Goal: Task Accomplishment & Management: Manage account settings

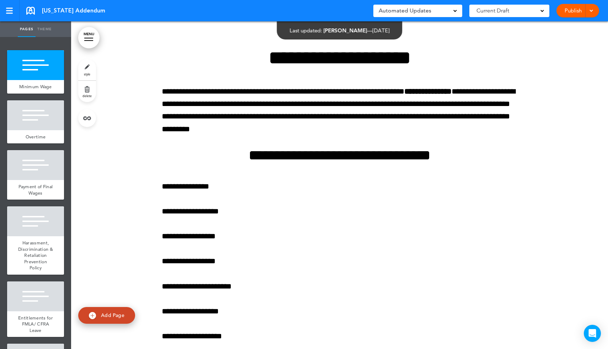
click at [93, 40] on link "MENU" at bounding box center [88, 37] width 21 height 21
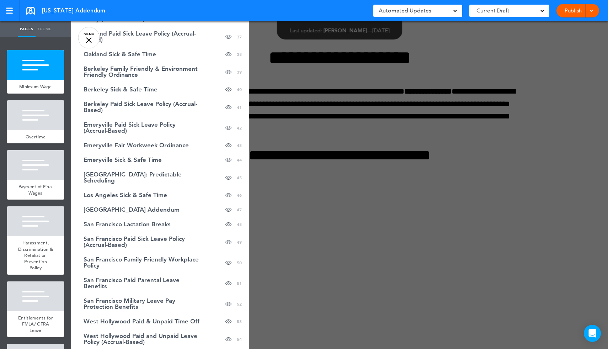
scroll to position [602, 0]
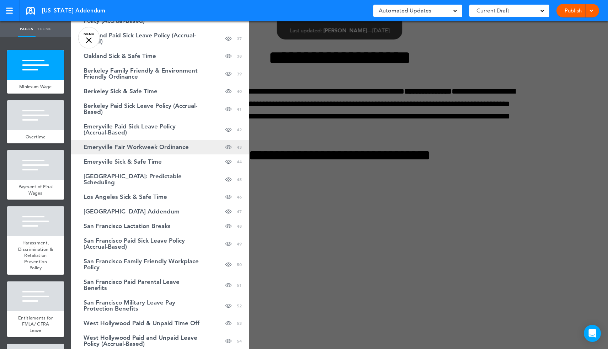
click at [139, 149] on span "Emeryville Fair Workweek Ordinance" at bounding box center [136, 147] width 105 height 6
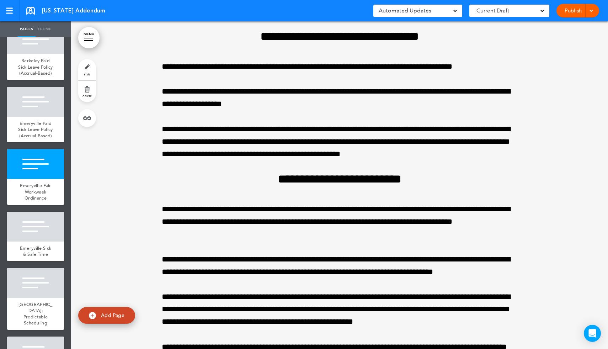
scroll to position [2461, 0]
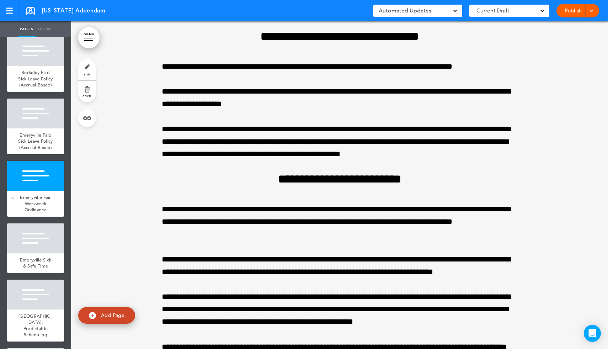
click at [43, 186] on div at bounding box center [35, 176] width 57 height 30
click at [89, 89] on link "delete" at bounding box center [87, 91] width 18 height 21
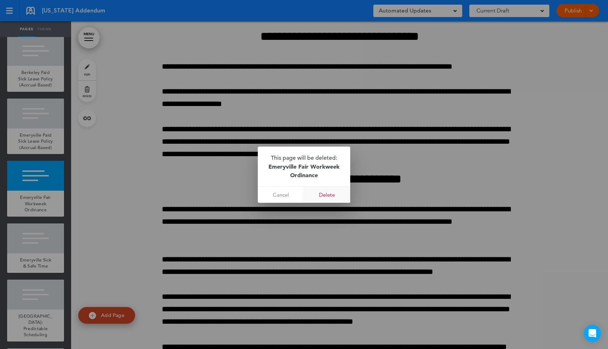
click at [329, 197] on link "Delete" at bounding box center [327, 195] width 46 height 16
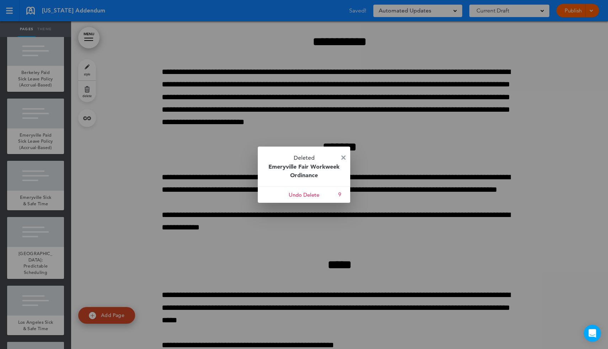
click at [341, 156] on img at bounding box center [343, 157] width 4 height 4
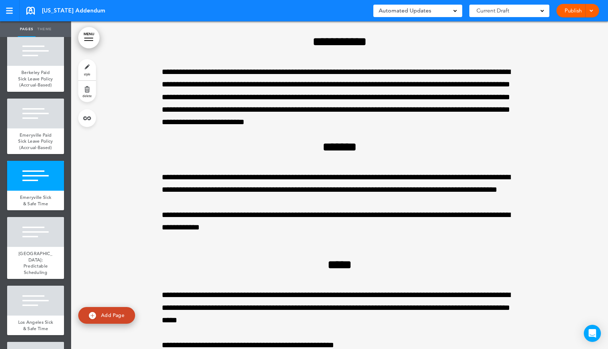
click at [83, 42] on link "MENU" at bounding box center [88, 37] width 21 height 21
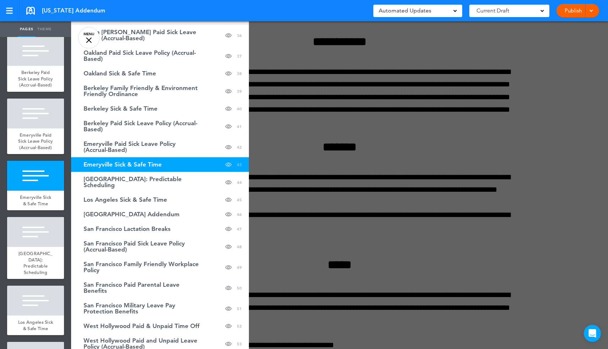
scroll to position [581, 0]
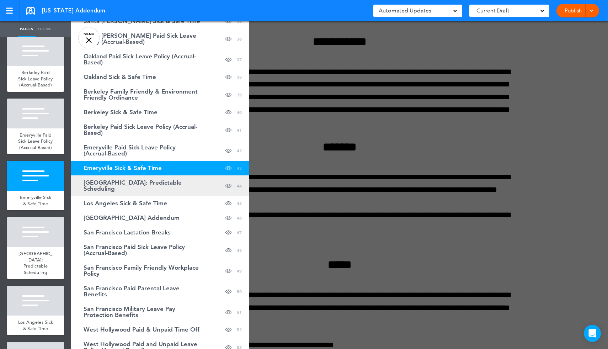
click at [122, 189] on span "[GEOGRAPHIC_DATA]: Predictable Scheduling" at bounding box center [142, 186] width 117 height 12
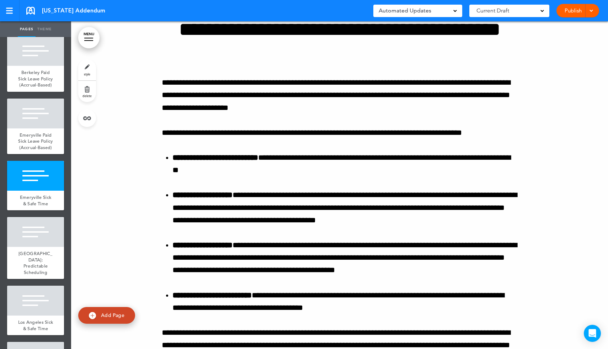
scroll to position [40379, 0]
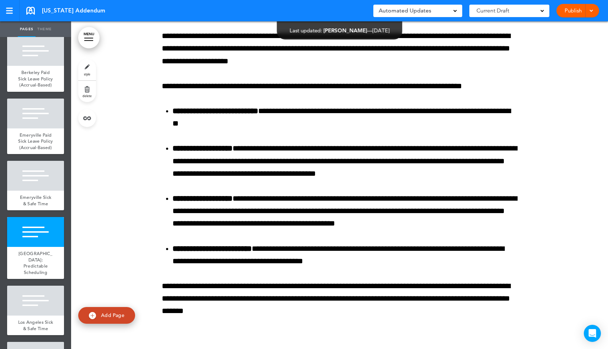
click at [87, 86] on link "delete" at bounding box center [87, 91] width 18 height 21
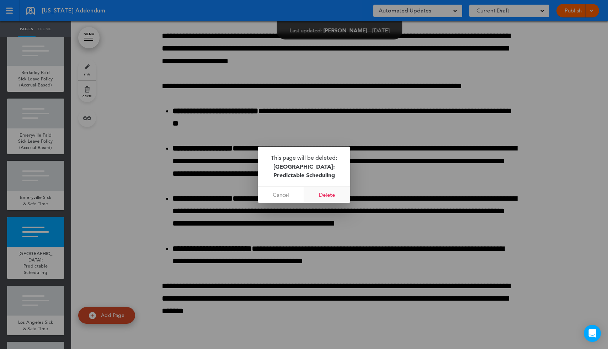
click at [332, 194] on link "Delete" at bounding box center [327, 195] width 46 height 16
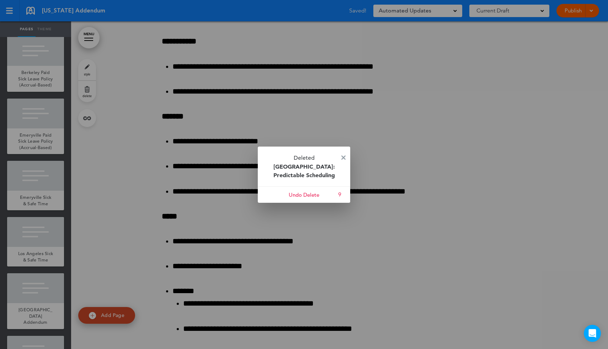
click at [341, 156] on p "Deleted [GEOGRAPHIC_DATA]: Predictable Scheduling" at bounding box center [304, 167] width 92 height 40
click at [343, 157] on img at bounding box center [343, 157] width 4 height 4
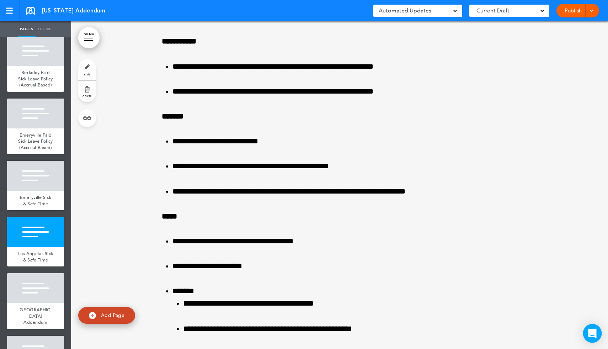
click at [589, 336] on icon "Open Intercom Messenger" at bounding box center [592, 333] width 9 height 9
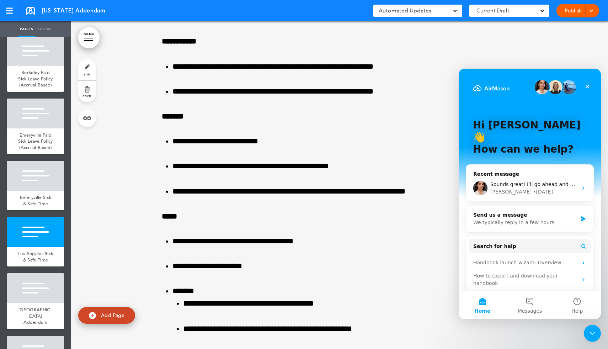
scroll to position [0, 0]
click at [533, 188] on div "• [DATE]" at bounding box center [543, 191] width 20 height 7
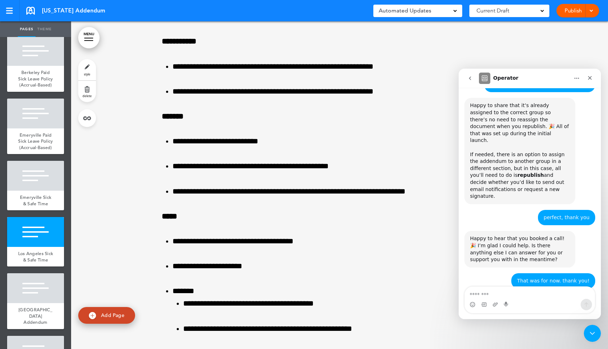
click at [508, 298] on textarea "Message…" at bounding box center [530, 293] width 130 height 12
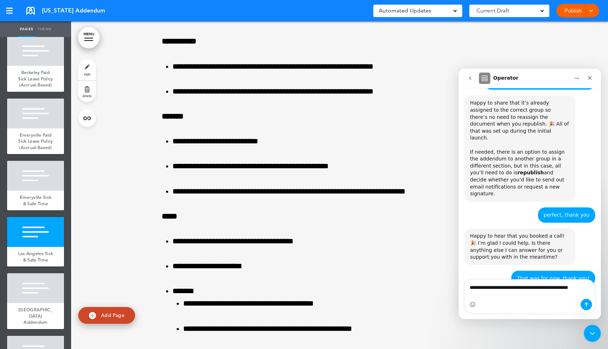
scroll to position [943, 0]
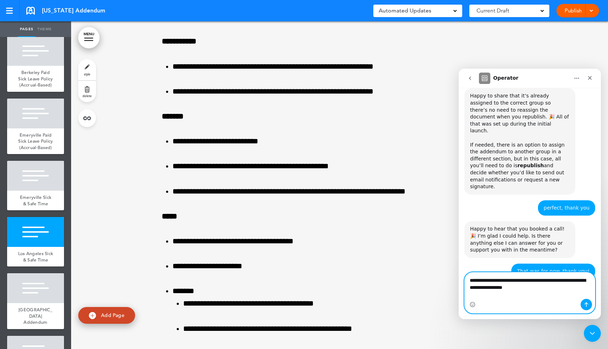
paste textarea "**********"
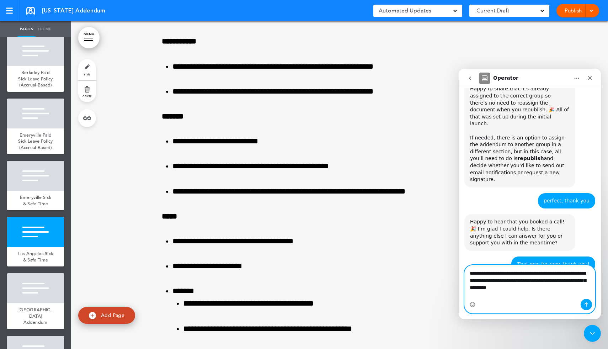
type textarea "**********"
click at [562, 292] on textarea "**********" at bounding box center [530, 278] width 130 height 26
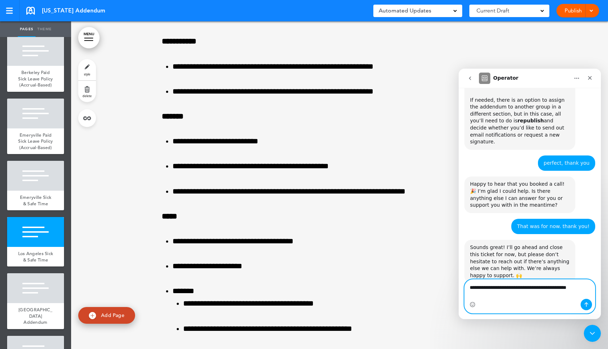
scroll to position [995, 0]
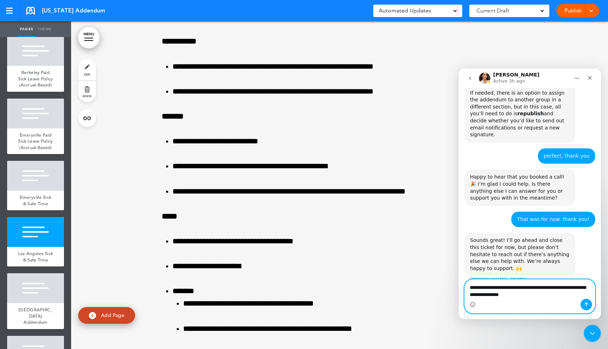
type textarea "**********"
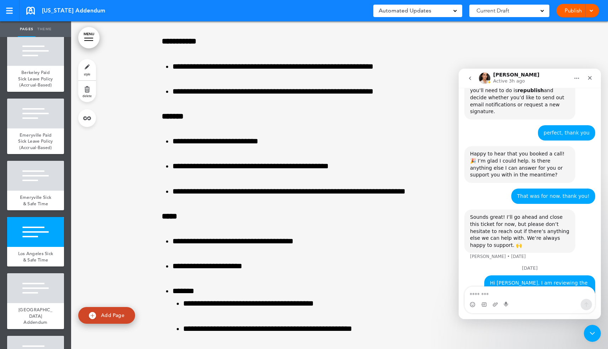
click at [592, 77] on icon "Close" at bounding box center [590, 78] width 6 height 6
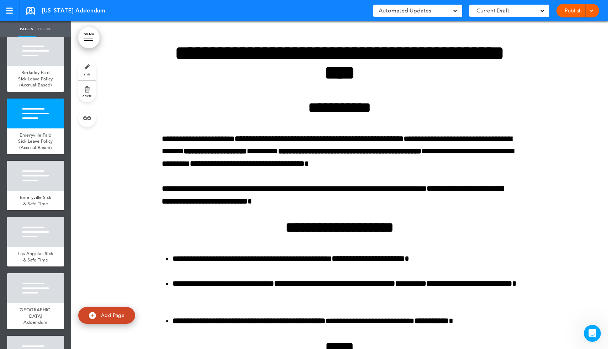
scroll to position [37470, 0]
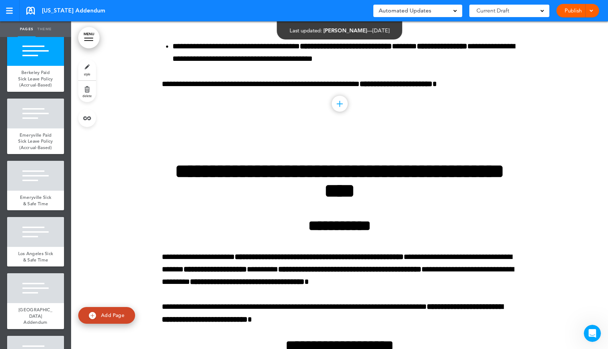
click at [455, 10] on span at bounding box center [456, 11] width 4 height 4
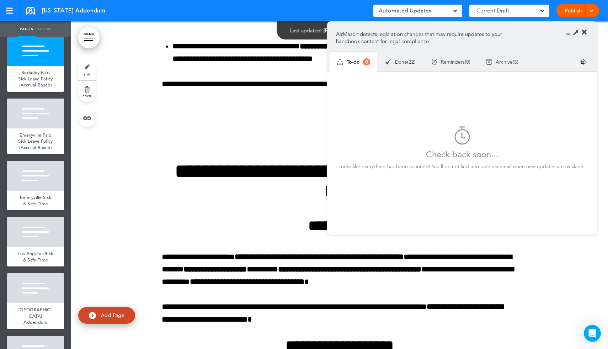
click at [503, 59] on span "Archive" at bounding box center [504, 61] width 17 height 5
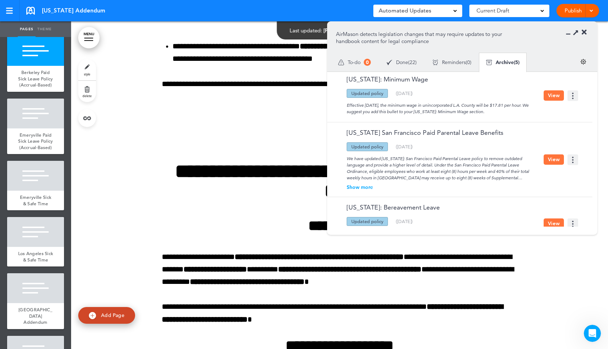
scroll to position [0, 0]
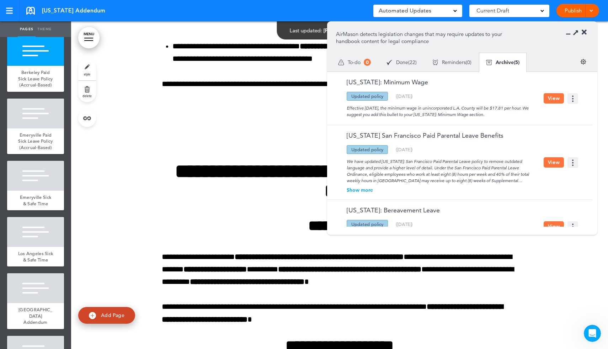
click at [410, 63] on div "Done ( 22 )" at bounding box center [402, 62] width 46 height 19
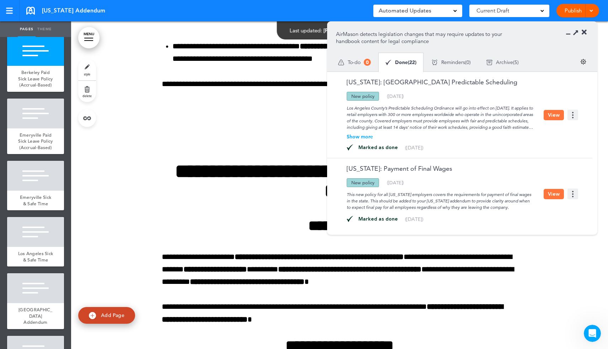
click at [584, 60] on img at bounding box center [583, 62] width 6 height 6
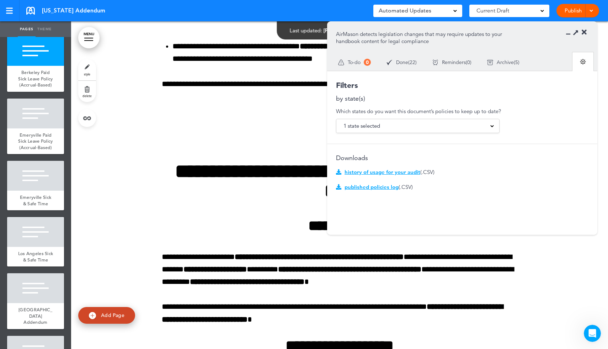
click at [404, 172] on span "history of usage for your audit" at bounding box center [383, 172] width 76 height 7
click at [490, 13] on span "Current Draft" at bounding box center [493, 11] width 33 height 10
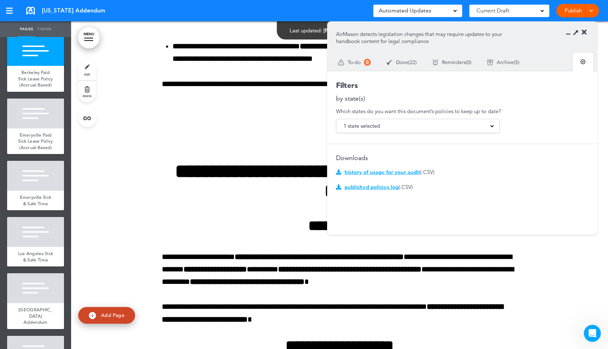
click at [583, 34] on icon at bounding box center [584, 32] width 5 height 7
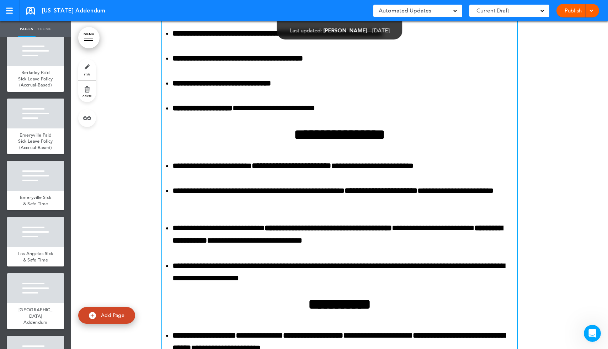
scroll to position [26582, 0]
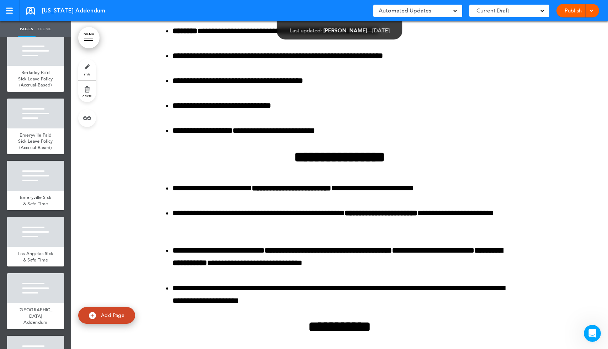
click at [92, 33] on link "MENU" at bounding box center [88, 37] width 21 height 21
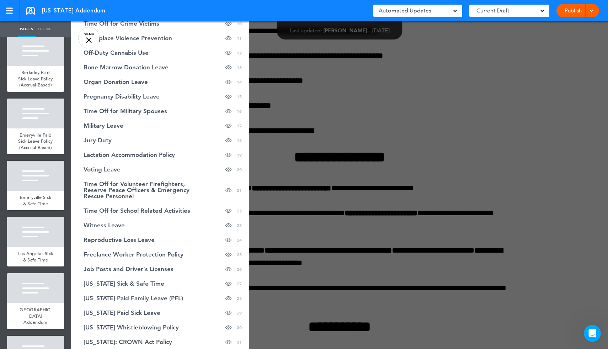
scroll to position [0, 0]
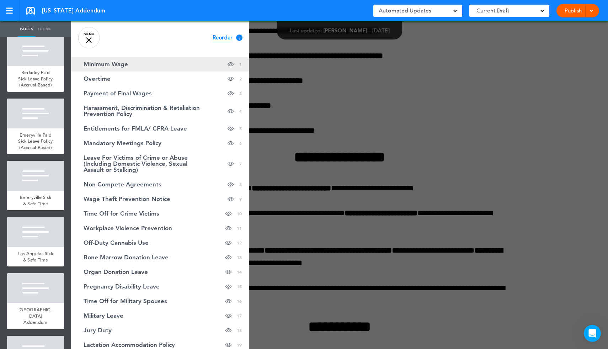
click at [137, 67] on link "Minimum Wage hide page in table of contents 1" at bounding box center [160, 64] width 178 height 15
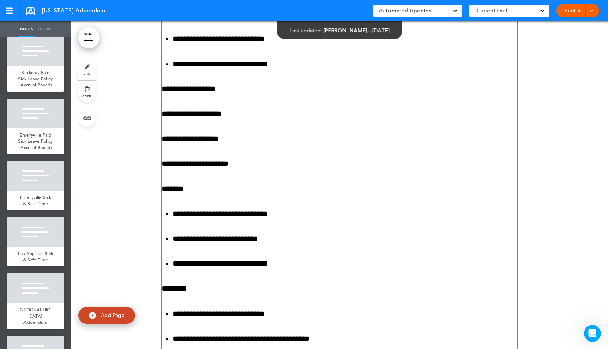
scroll to position [370, 0]
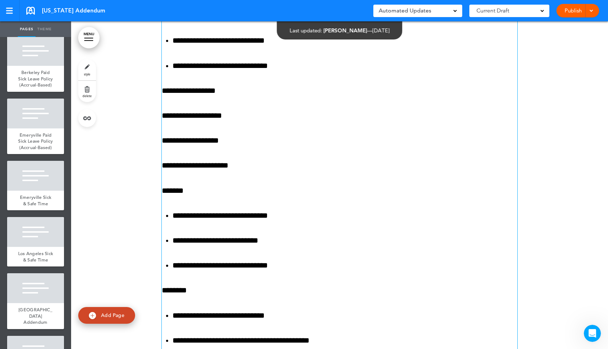
click at [234, 117] on p "**********" at bounding box center [340, 116] width 356 height 12
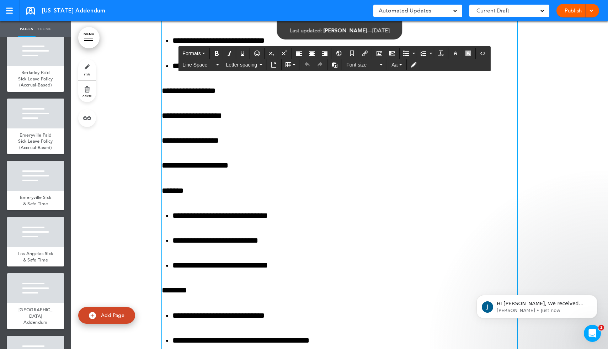
scroll to position [1083, 0]
click at [545, 306] on p "HI [PERSON_NAME], We received your request. I will run this by our legal team; …" at bounding box center [543, 303] width 92 height 7
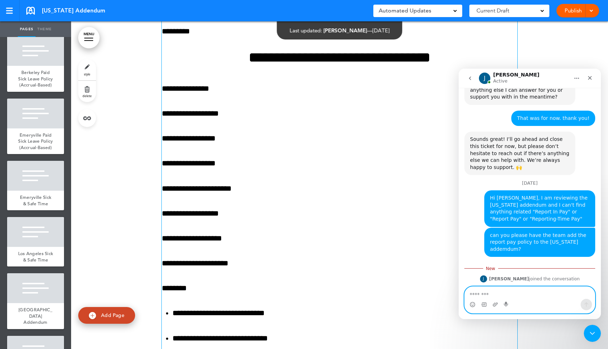
scroll to position [0, 0]
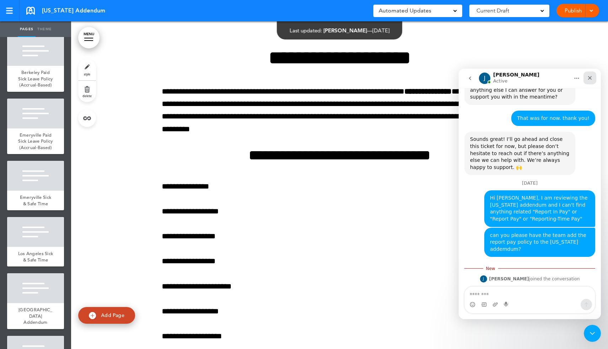
click at [591, 77] on icon "Close" at bounding box center [590, 78] width 6 height 6
